Goal: Task Accomplishment & Management: Complete application form

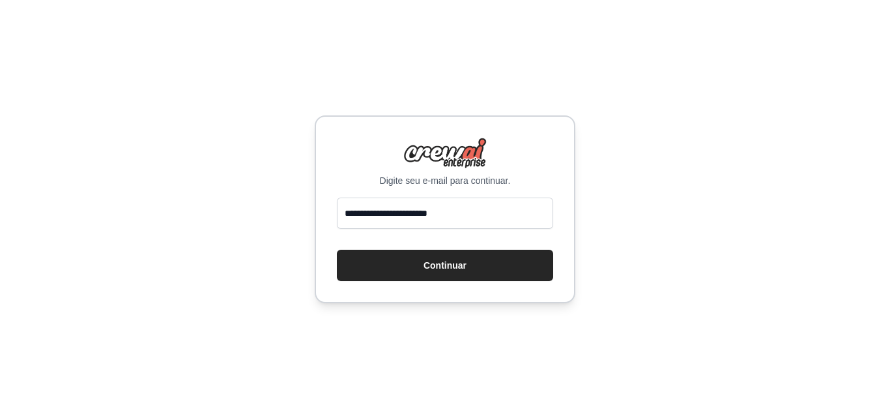
drag, startPoint x: 452, startPoint y: 210, endPoint x: 452, endPoint y: 218, distance: 7.8
click at [452, 210] on input "**********" at bounding box center [445, 212] width 216 height 31
click at [452, 218] on input "**********" at bounding box center [445, 212] width 216 height 31
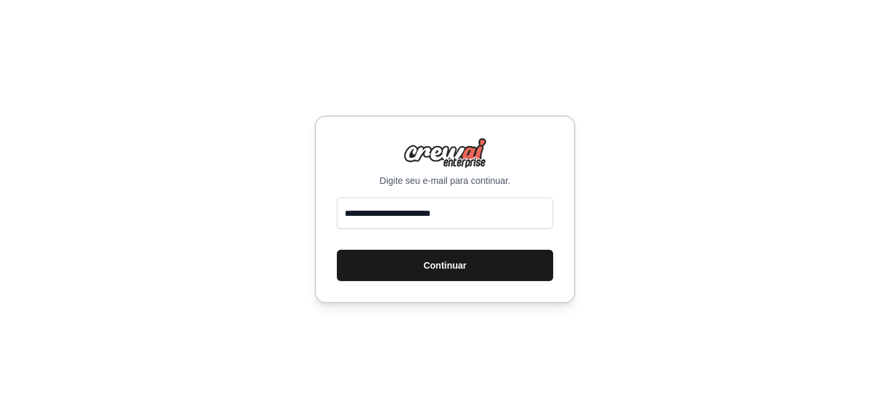
type input "**********"
click at [453, 273] on button "Continuar" at bounding box center [445, 265] width 216 height 31
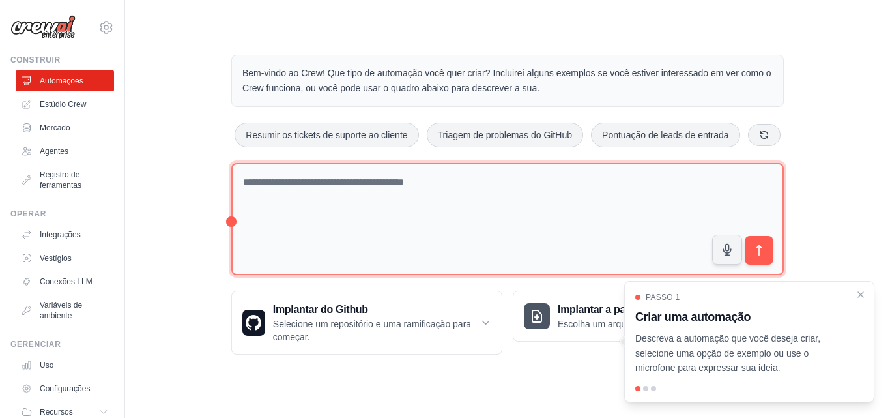
click at [339, 201] on textarea at bounding box center [507, 219] width 553 height 113
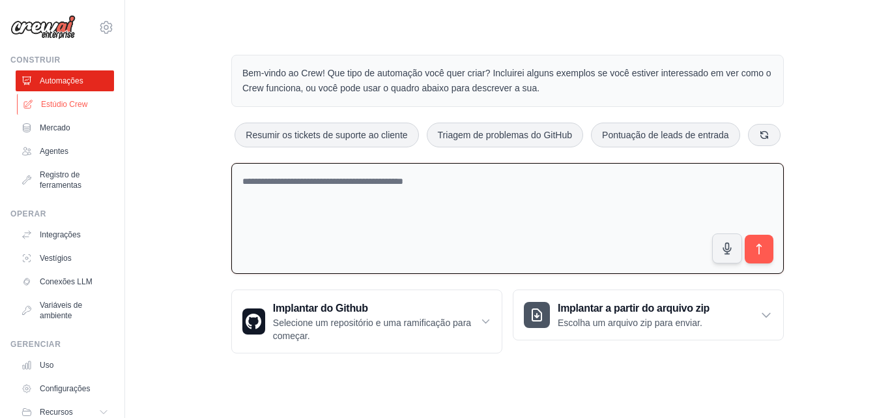
click at [76, 107] on font "Estúdio Crew" at bounding box center [64, 104] width 46 height 9
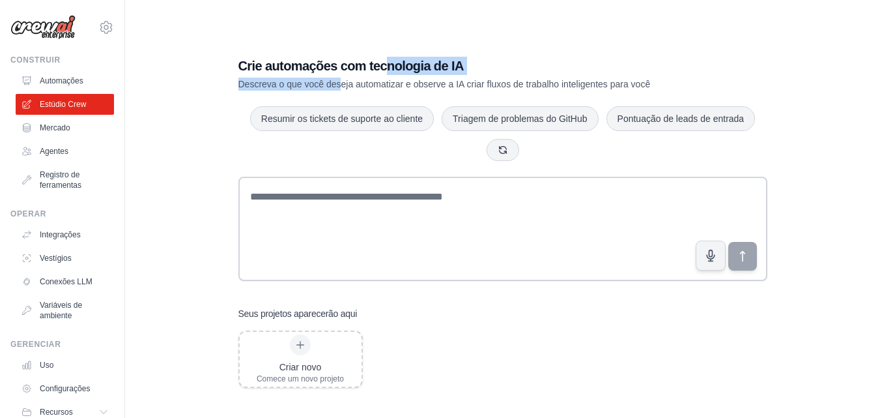
drag, startPoint x: 341, startPoint y: 76, endPoint x: 388, endPoint y: 71, distance: 47.1
click at [388, 71] on div "Crie automações com tecnologia de IA Descreva o que você deseja automatizar e o…" at bounding box center [457, 74] width 438 height 34
click at [207, 129] on div "Crie automações com tecnologia de IA Descreva o que você deseja automatizar e o…" at bounding box center [503, 222] width 714 height 418
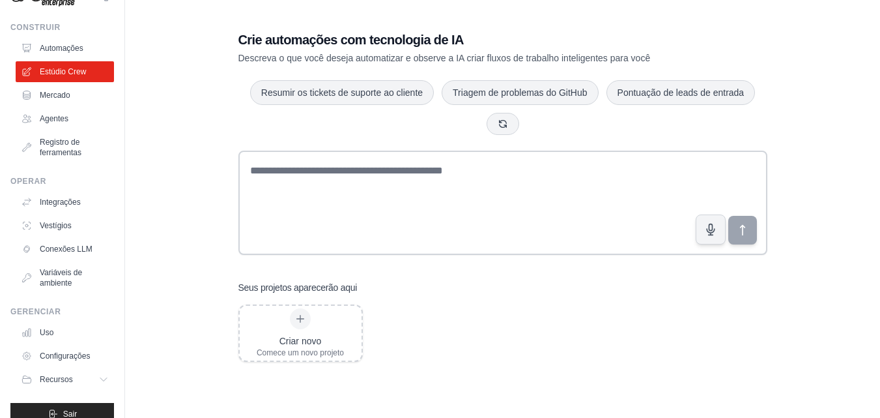
scroll to position [50, 0]
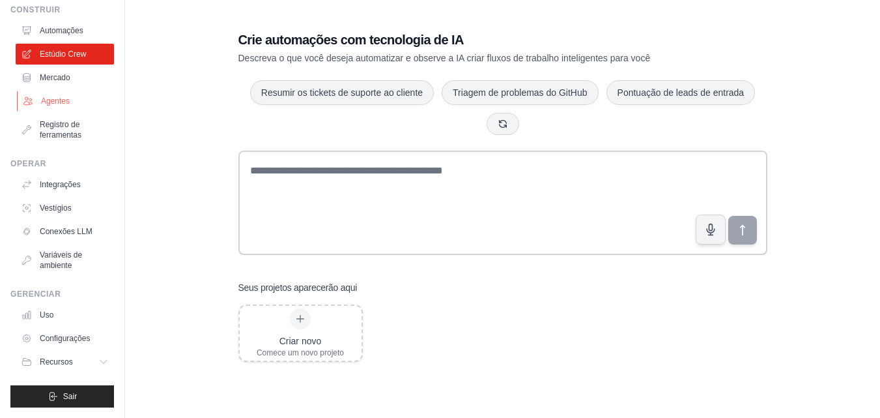
click at [69, 93] on link "Agentes" at bounding box center [66, 101] width 98 height 21
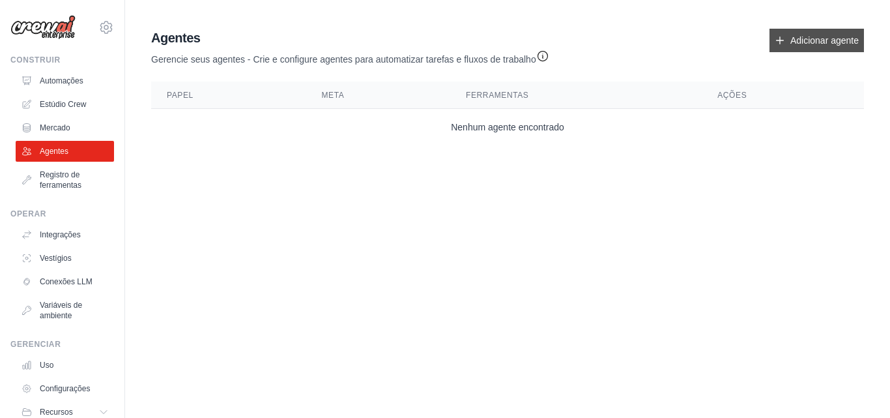
click at [823, 45] on font "Adicionar agente" at bounding box center [824, 40] width 68 height 10
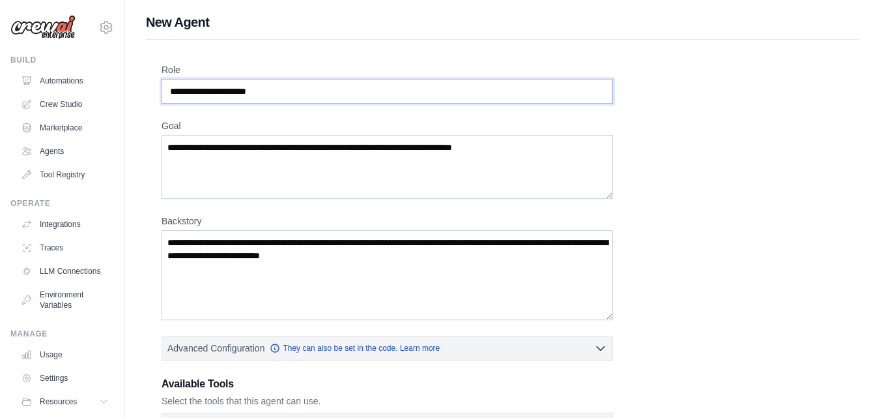
click at [299, 96] on input "Role" at bounding box center [388, 91] width 452 height 25
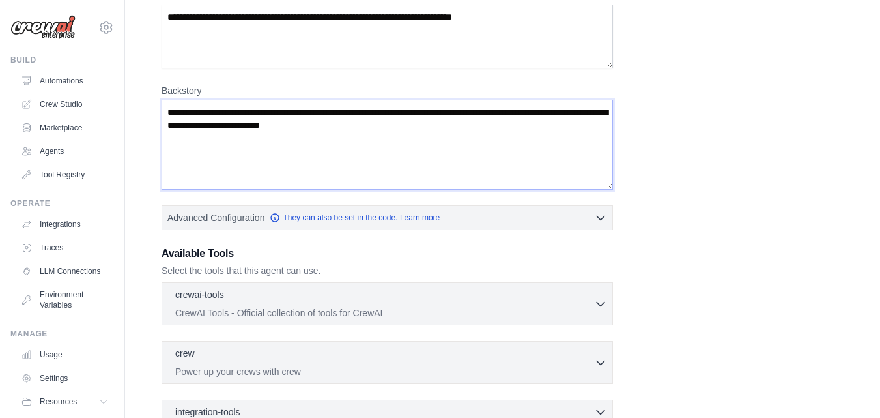
click at [301, 143] on textarea "Backstory" at bounding box center [388, 145] width 452 height 90
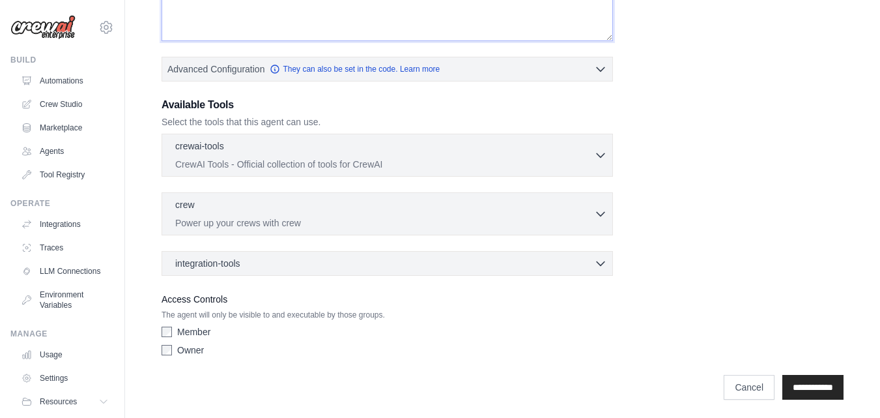
scroll to position [281, 0]
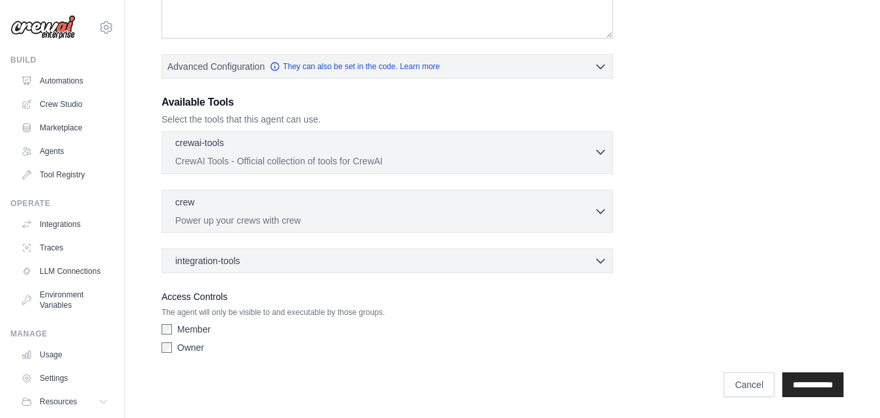
click at [528, 145] on div "crewai-tools 0 selected" at bounding box center [384, 144] width 419 height 16
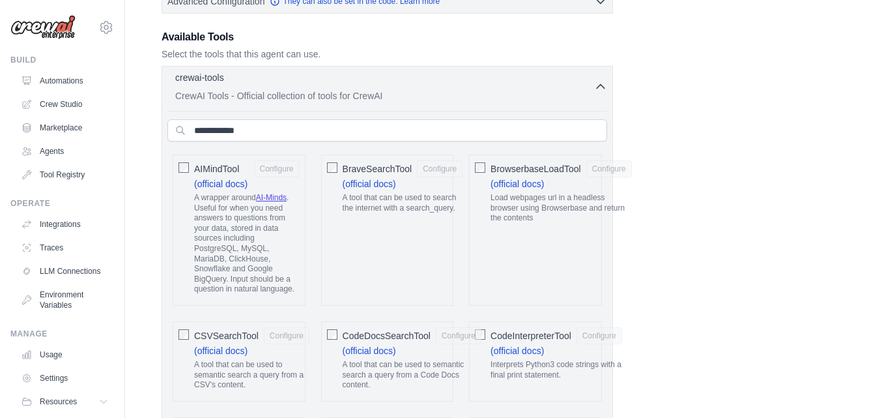
click at [518, 88] on div "crewai-tools 0 selected CrewAI Tools - Official collection of tools for CrewAI" at bounding box center [384, 86] width 419 height 31
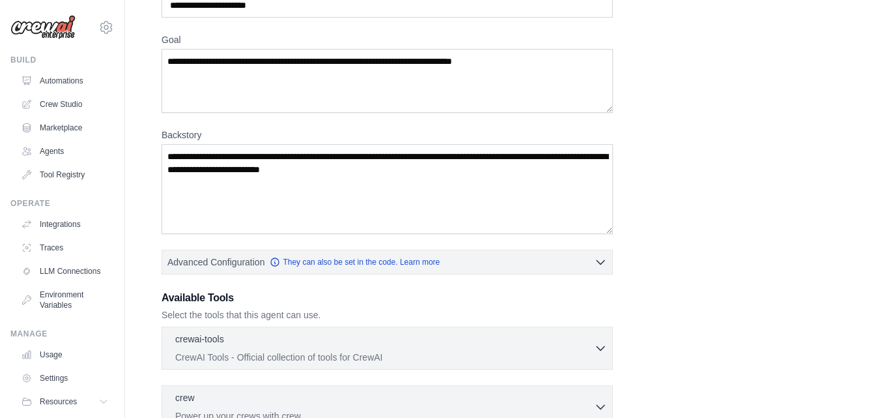
scroll to position [21, 0]
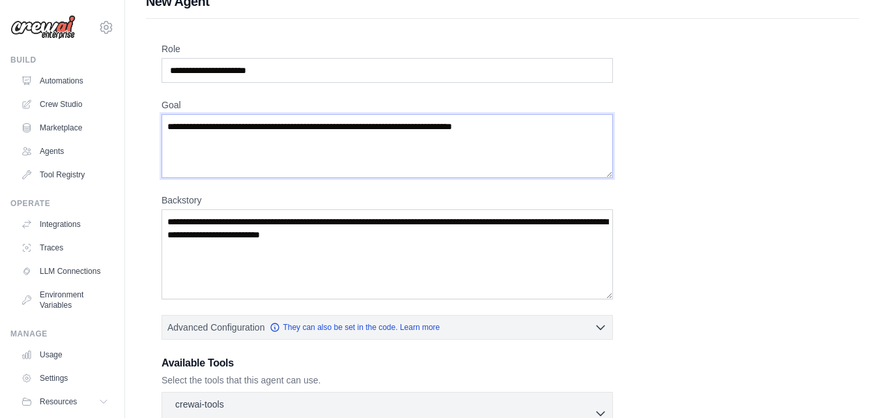
click at [257, 145] on textarea "Goal" at bounding box center [388, 146] width 452 height 64
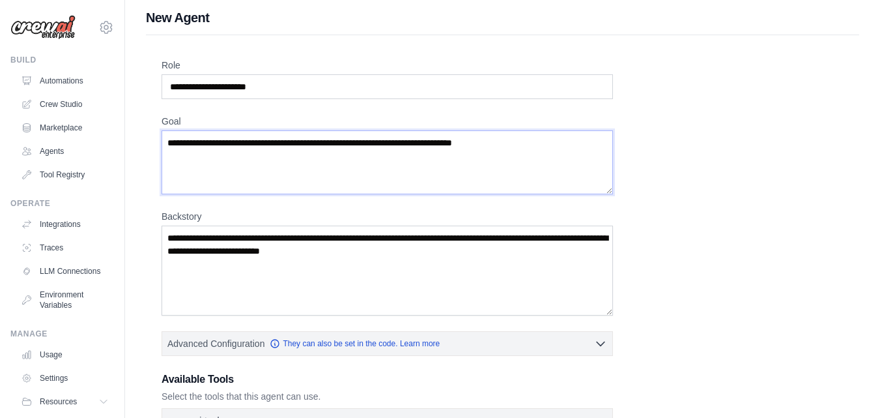
scroll to position [0, 0]
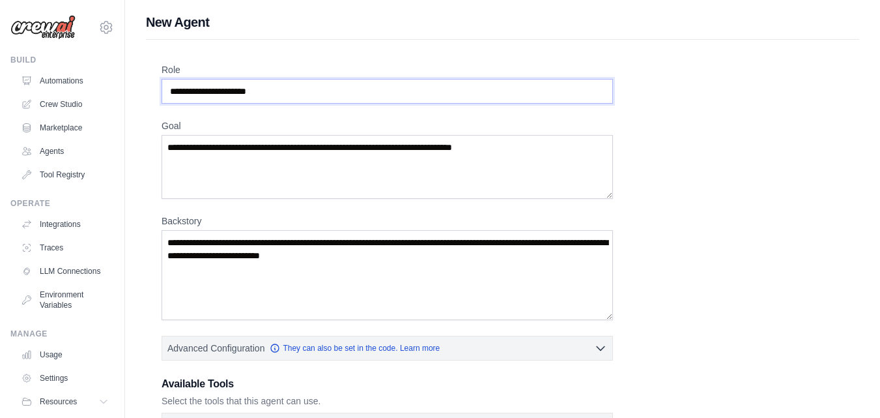
click at [311, 101] on input "Role" at bounding box center [388, 91] width 452 height 25
click at [78, 109] on link "Crew Studio" at bounding box center [66, 104] width 98 height 21
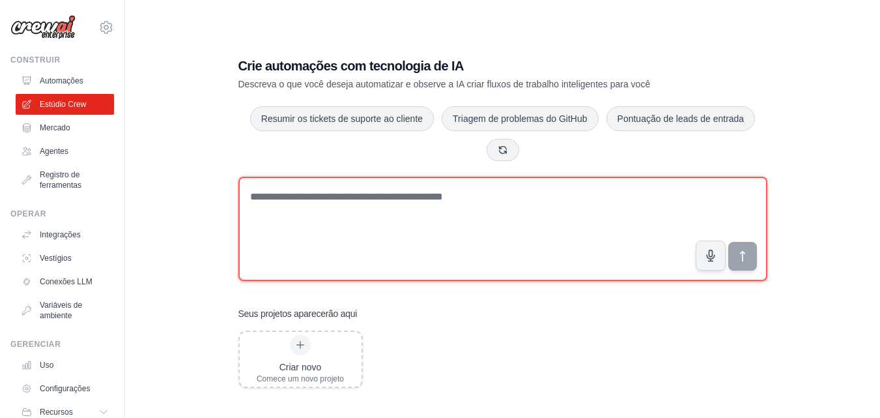
click at [348, 209] on textarea at bounding box center [502, 229] width 529 height 104
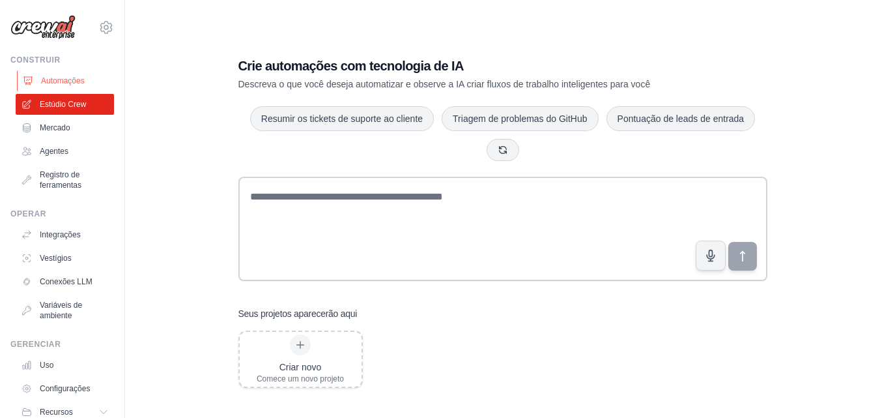
click at [76, 73] on link "Automações" at bounding box center [66, 80] width 98 height 21
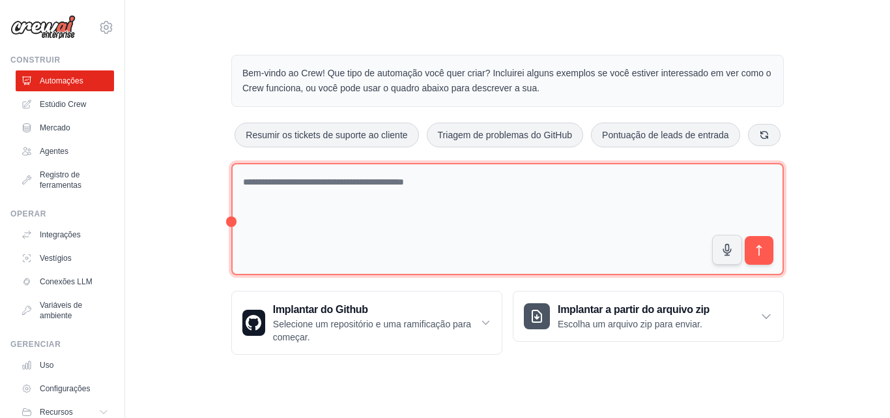
click at [388, 211] on textarea at bounding box center [507, 219] width 553 height 113
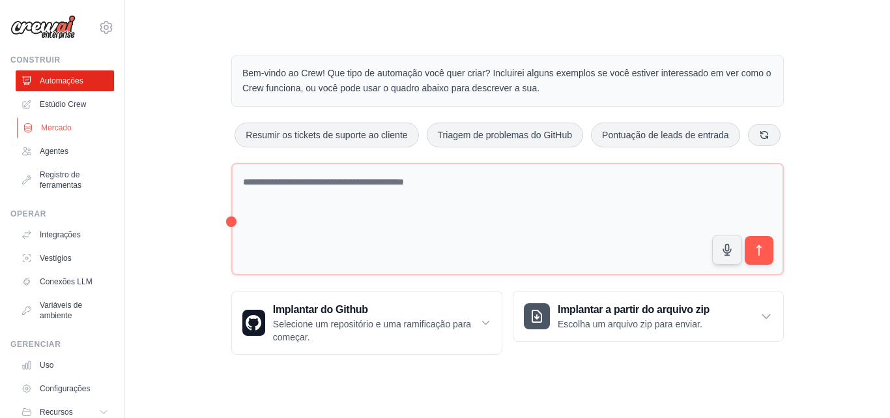
click at [65, 128] on font "Mercado" at bounding box center [56, 127] width 31 height 9
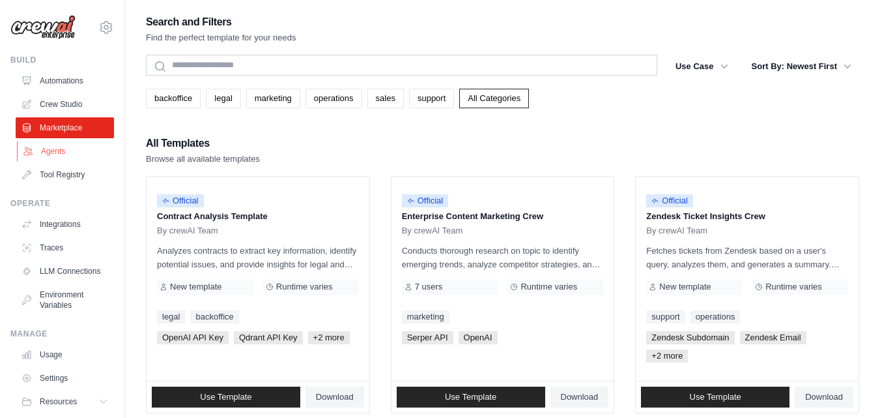
click at [57, 151] on link "Agents" at bounding box center [66, 151] width 98 height 21
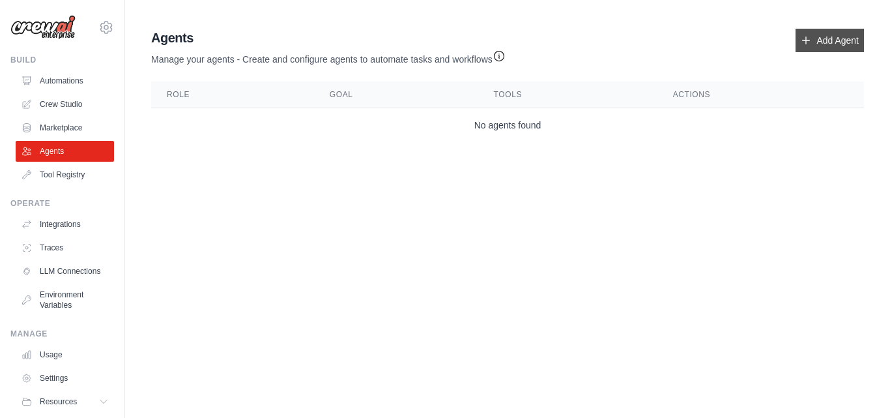
click at [828, 40] on link "Add Agent" at bounding box center [830, 40] width 68 height 23
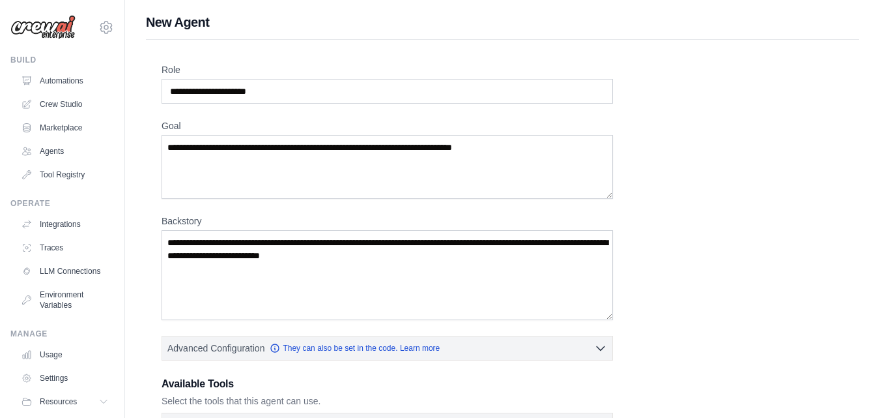
click at [160, 65] on div "Role Goal [GEOGRAPHIC_DATA] Advanced Configuration They can also be set in the …" at bounding box center [503, 363] width 714 height 646
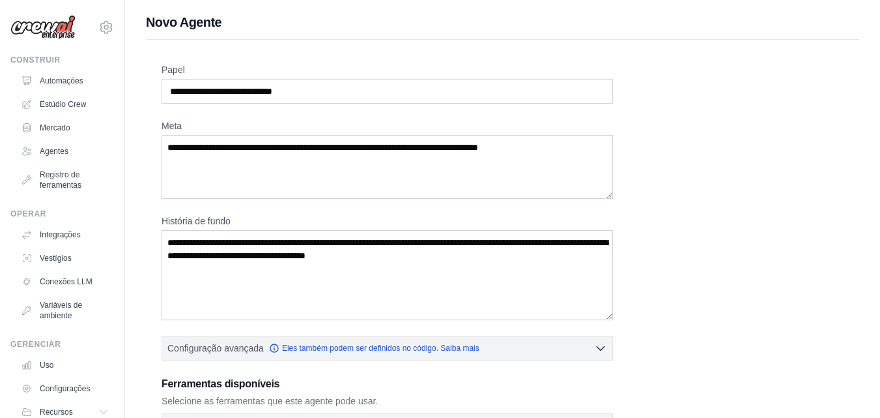
click at [704, 152] on div "Papel Meta História de fundo Configuração avançada Eles também podem ser defini…" at bounding box center [503, 351] width 682 height 577
click at [302, 163] on textarea "Meta" at bounding box center [388, 167] width 452 height 64
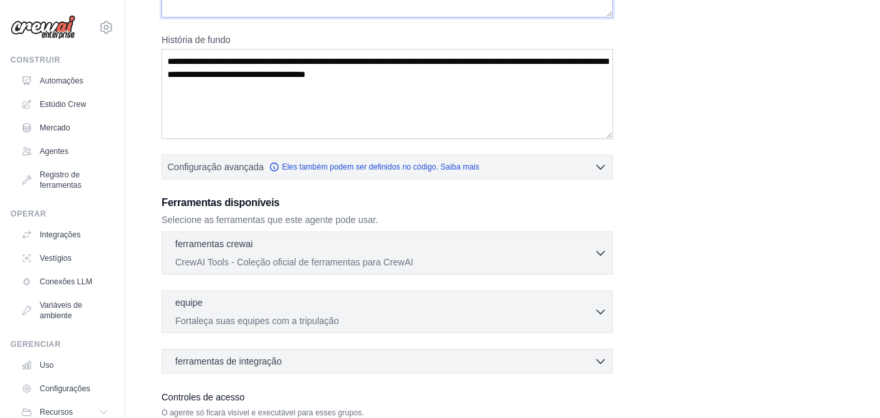
scroll to position [195, 0]
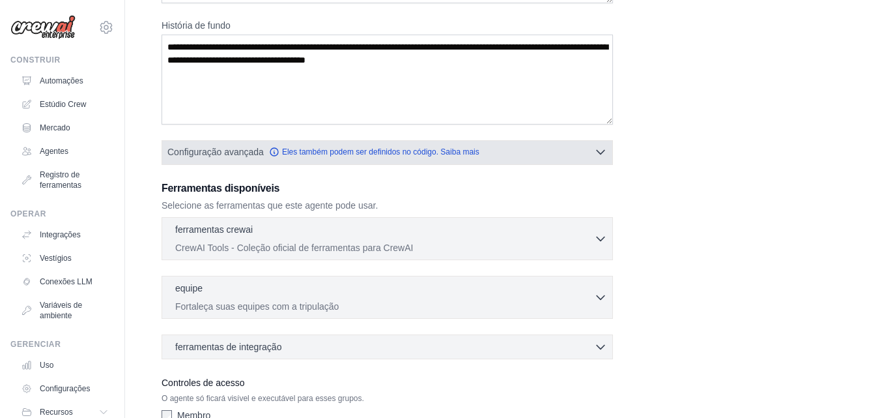
click at [537, 151] on button "Configuração avançada Eles também podem ser definidos no código. Saiba mais" at bounding box center [387, 151] width 450 height 23
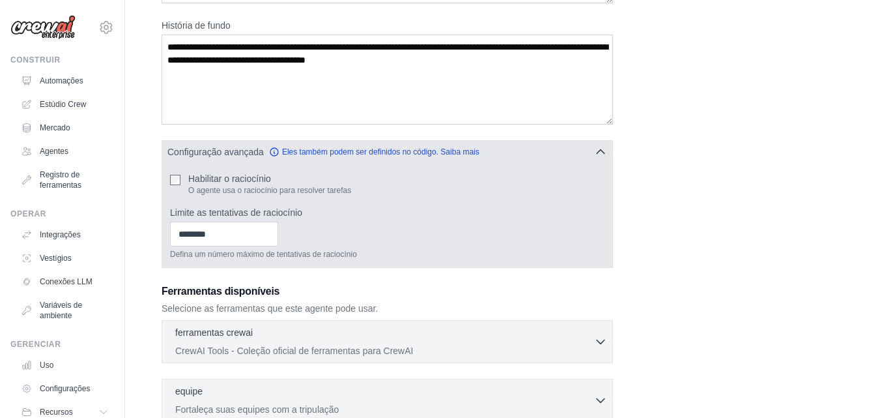
click at [537, 151] on button "Configuração avançada Eles também podem ser definidos no código. Saiba mais" at bounding box center [387, 151] width 450 height 23
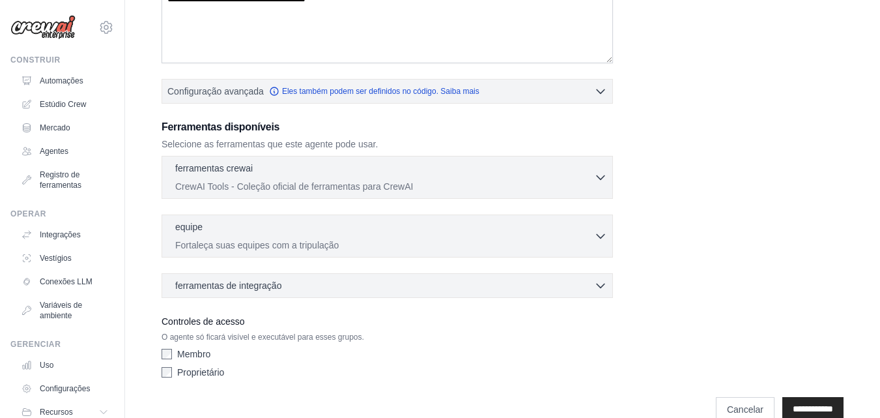
scroll to position [281, 0]
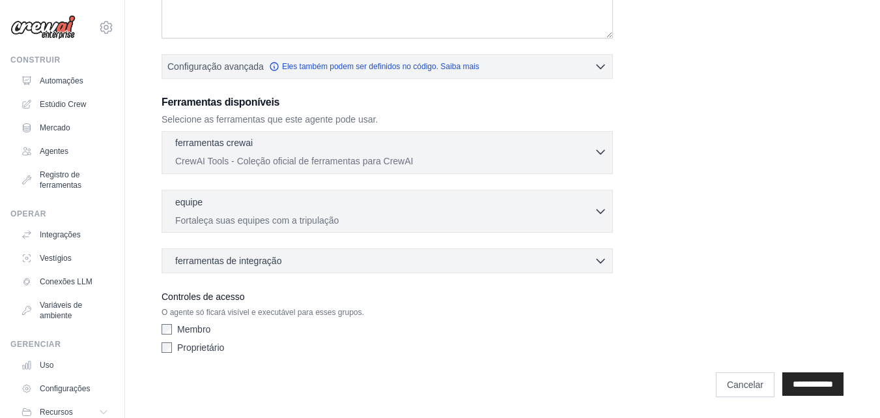
click at [525, 159] on p "CrewAI Tools - Coleção oficial de ferramentas para CrewAI" at bounding box center [384, 160] width 419 height 13
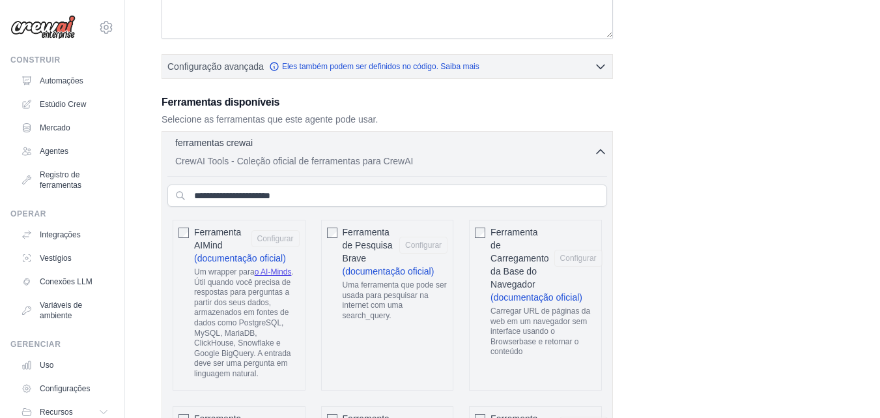
click at [525, 159] on p "CrewAI Tools - Coleção oficial de ferramentas para CrewAI" at bounding box center [384, 160] width 419 height 13
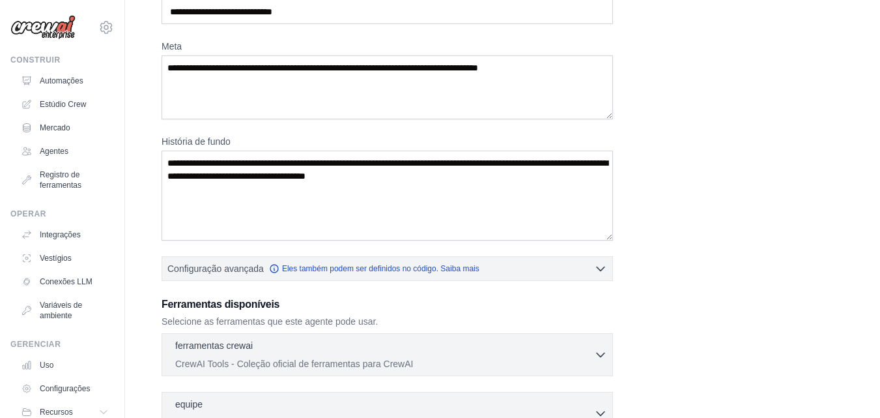
scroll to position [261, 0]
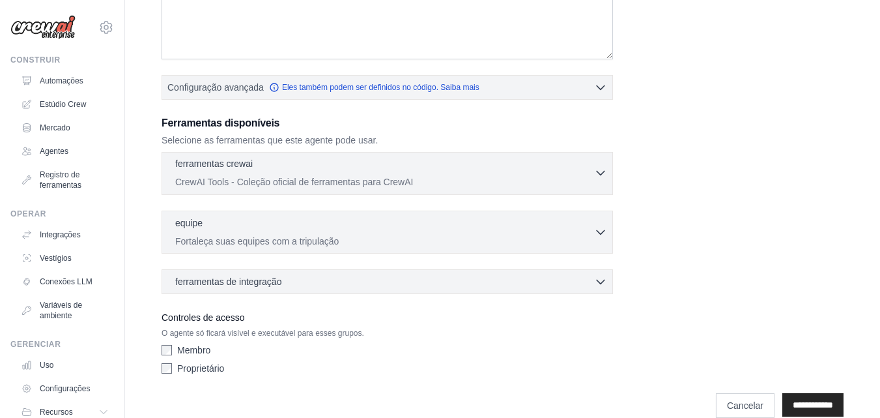
click at [307, 167] on div "ferramentas crewai 0 selecionados" at bounding box center [384, 165] width 419 height 16
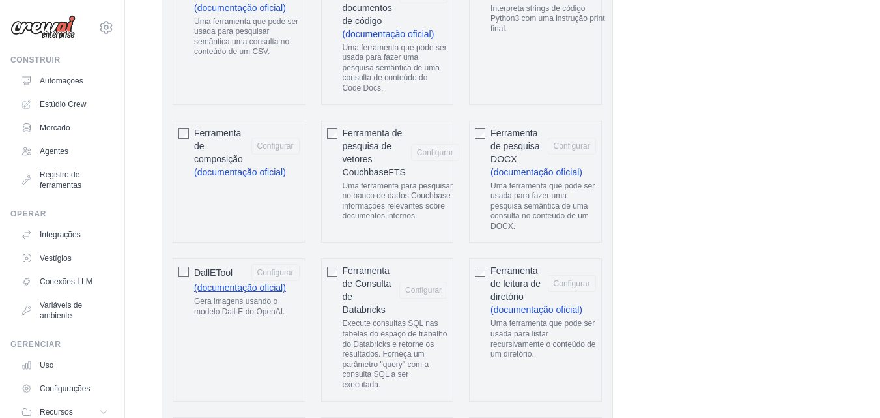
scroll to position [782, 0]
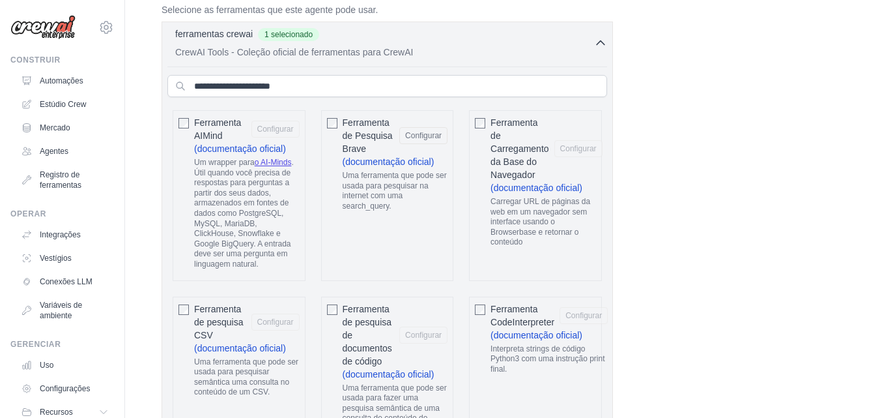
scroll to position [326, 0]
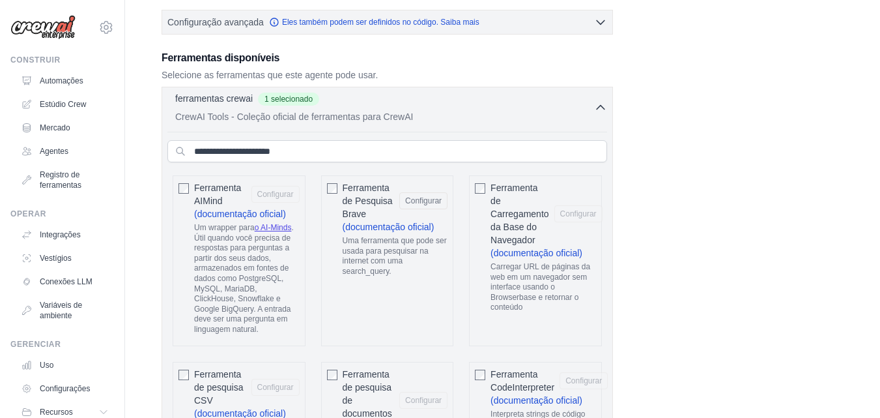
click at [595, 107] on icon "button" at bounding box center [600, 107] width 13 height 13
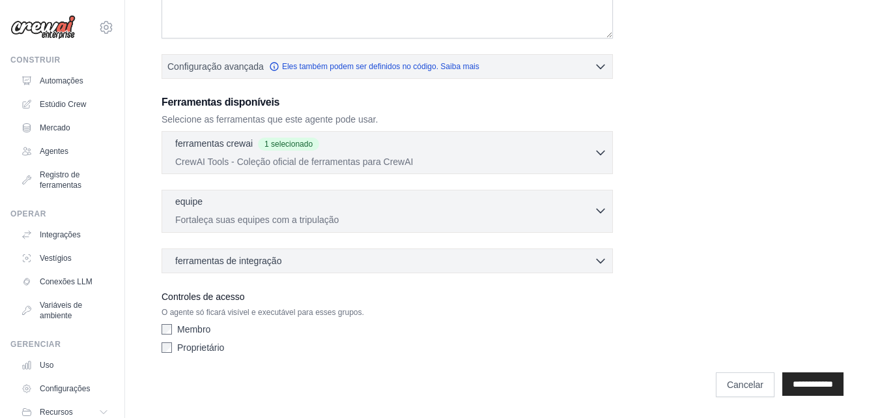
click at [329, 216] on font "Fortaleça suas equipes com a tripulação" at bounding box center [257, 219] width 164 height 10
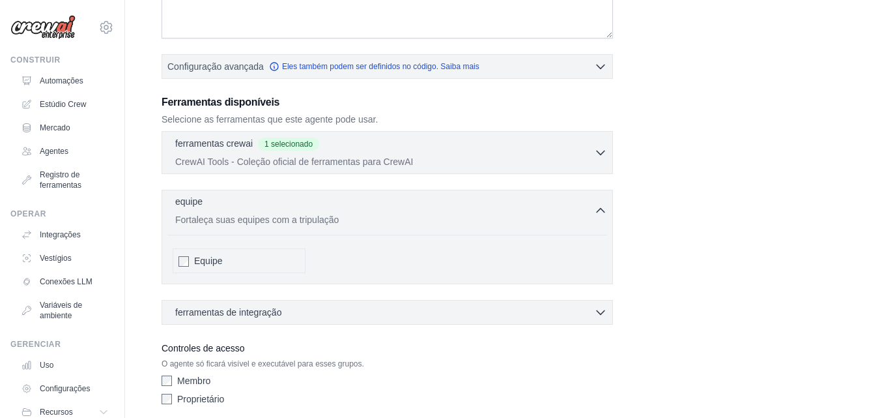
click at [397, 216] on p "Fortaleça suas equipes com a tripulação" at bounding box center [384, 219] width 419 height 13
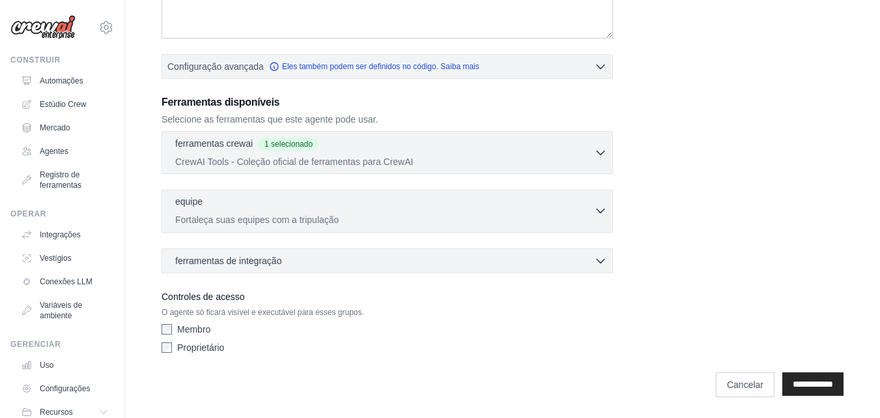
click at [259, 212] on div "equipe 0 selecionados Fortaleça suas equipes com a tripulação" at bounding box center [384, 210] width 419 height 31
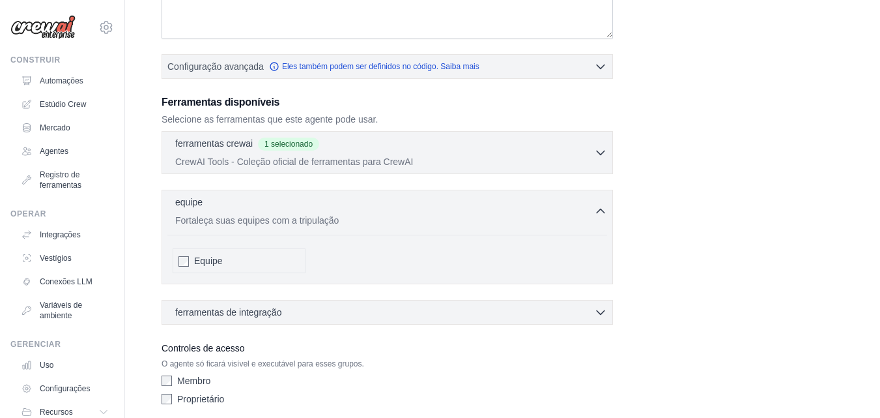
click at [180, 267] on div "Equipe" at bounding box center [239, 260] width 133 height 25
click at [396, 204] on div "equipe 0 selected" at bounding box center [384, 203] width 419 height 16
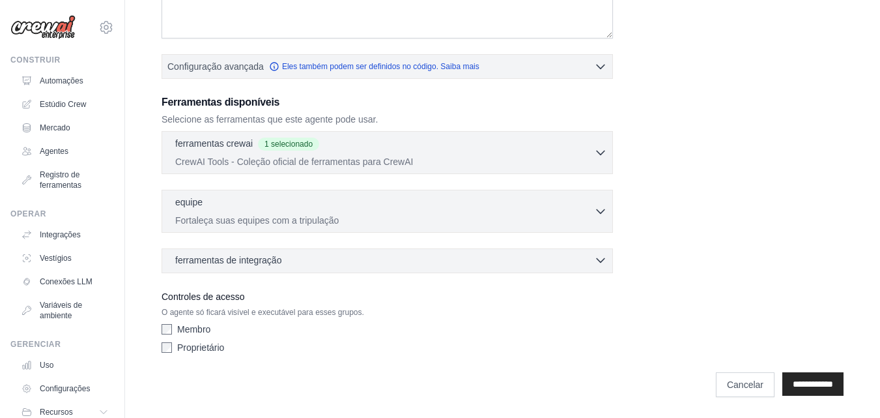
click at [292, 265] on div "ferramentas de integração 0 selecionados" at bounding box center [391, 259] width 432 height 13
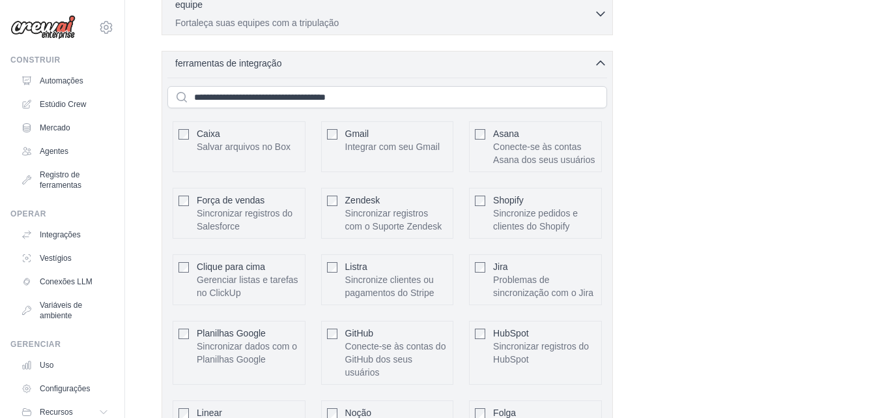
scroll to position [477, 0]
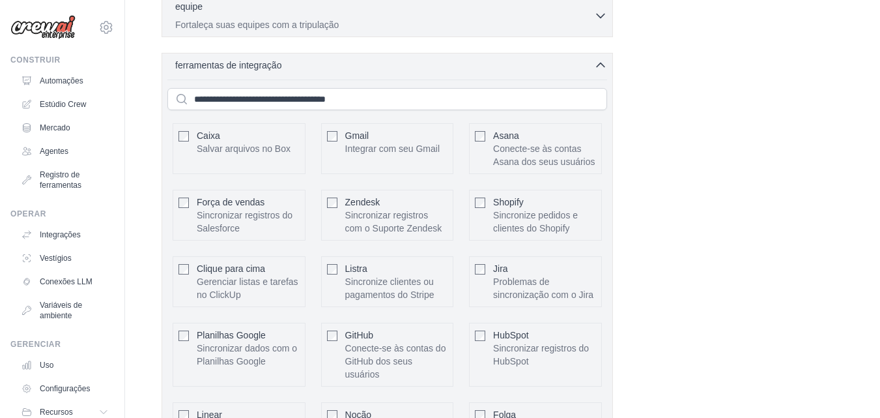
click at [593, 73] on div "ferramentas de integração 0 selecionados Caixa Gmail" at bounding box center [388, 271] width 452 height 437
click at [603, 63] on icon "button" at bounding box center [600, 64] width 13 height 13
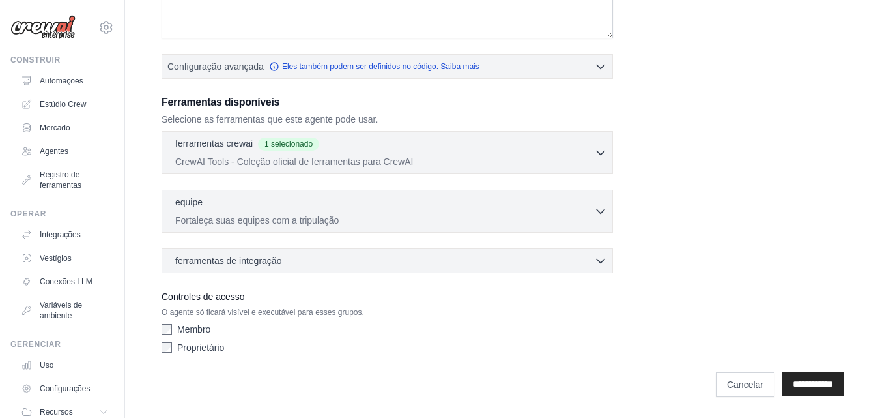
scroll to position [21, 0]
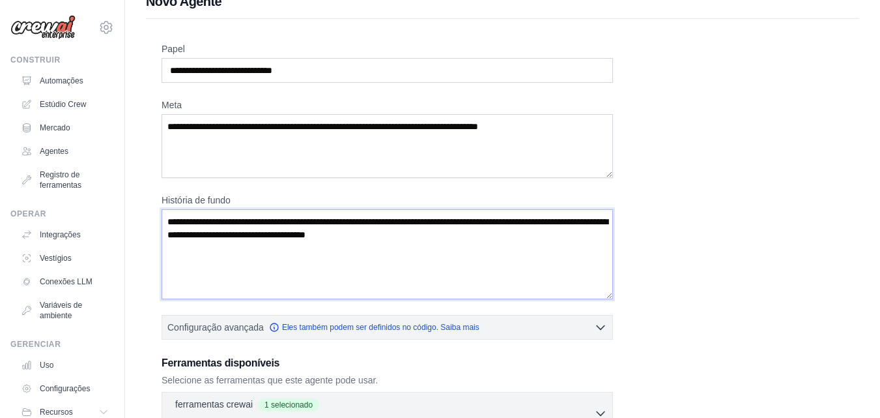
click at [484, 253] on textarea "História de fundo" at bounding box center [388, 254] width 452 height 90
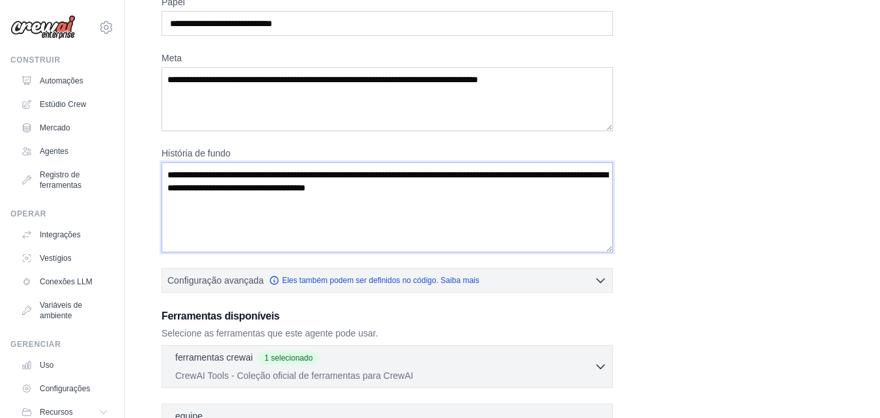
scroll to position [130, 0]
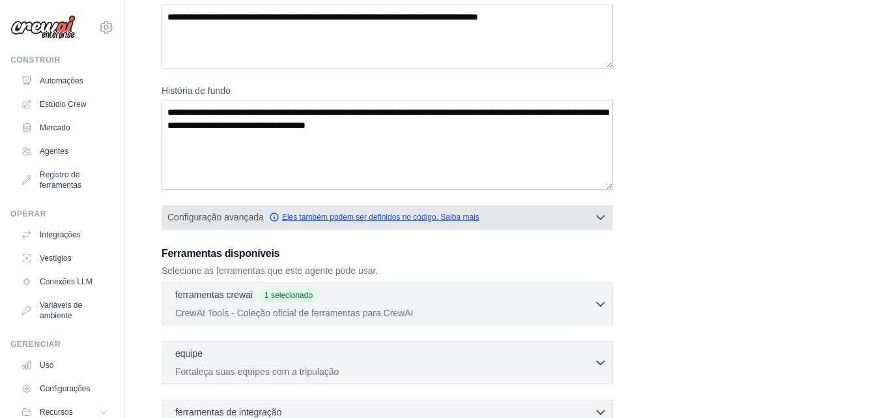
click at [398, 222] on span "Configuração avançada Eles também podem ser definidos no código. Saiba mais" at bounding box center [323, 216] width 312 height 13
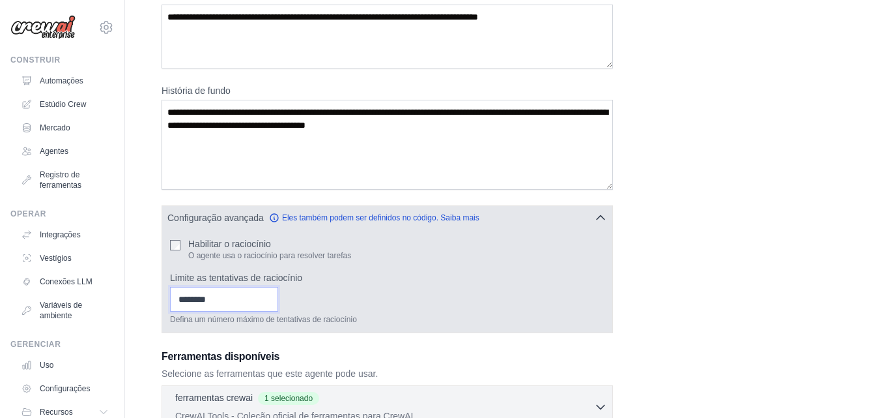
click at [248, 301] on input "Limite as tentativas de raciocínio" at bounding box center [224, 299] width 108 height 25
click at [603, 219] on icon "button" at bounding box center [600, 216] width 13 height 13
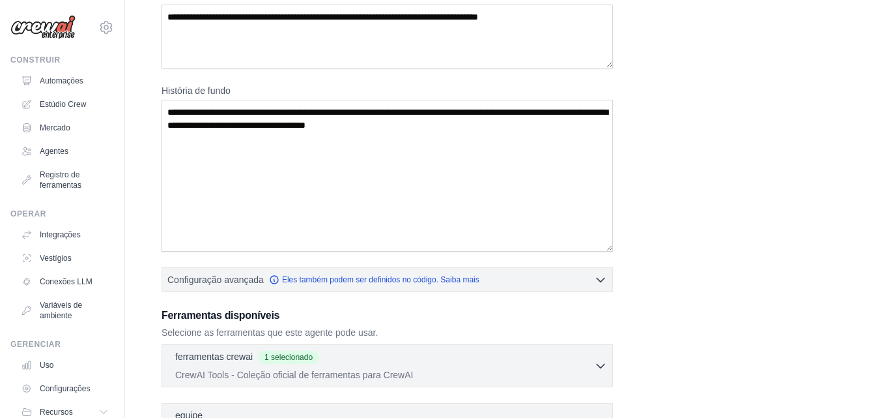
drag, startPoint x: 611, startPoint y: 184, endPoint x: 592, endPoint y: 245, distance: 64.1
click at [592, 245] on textarea "História de fundo" at bounding box center [388, 176] width 452 height 152
